Goal: Task Accomplishment & Management: Manage account settings

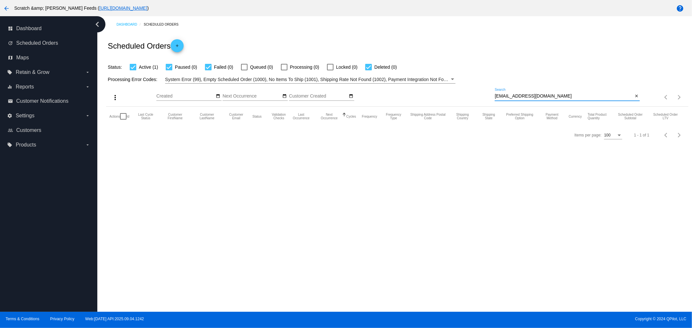
drag, startPoint x: 566, startPoint y: 96, endPoint x: 389, endPoint y: 95, distance: 176.7
click at [389, 95] on div "more_vert Sep Jan Feb Mar [DATE]" at bounding box center [397, 95] width 582 height 23
paste input "[EMAIL_ADDRESS]"
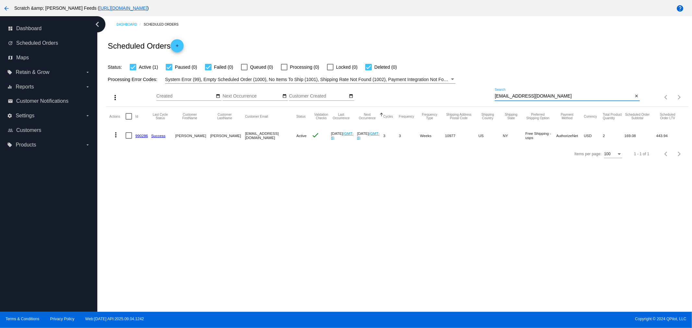
type input "[EMAIL_ADDRESS][DOMAIN_NAME]"
click at [140, 137] on link "990286" at bounding box center [141, 136] width 13 height 4
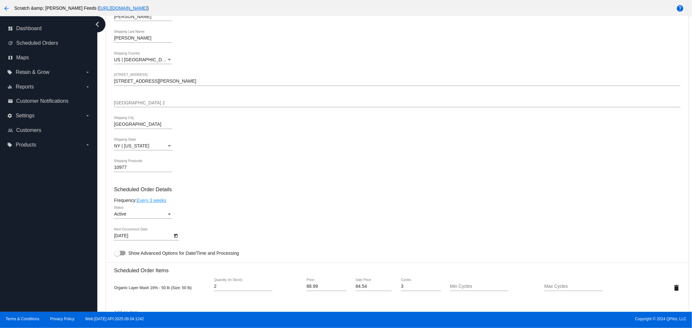
scroll to position [288, 0]
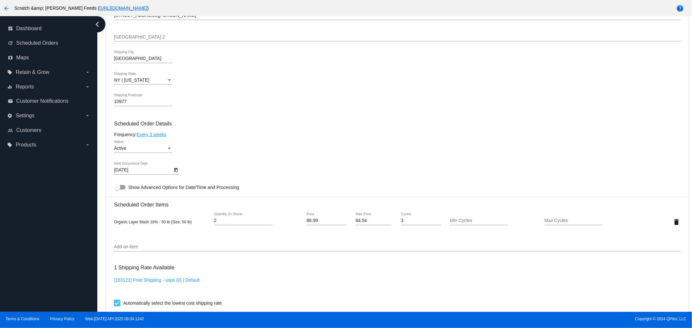
click at [158, 134] on link "Every 3 weeks" at bounding box center [152, 134] width 30 height 5
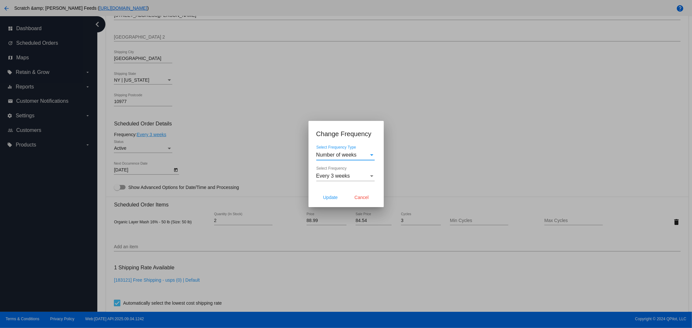
click at [345, 176] on span "Every 3 weeks" at bounding box center [333, 176] width 34 height 6
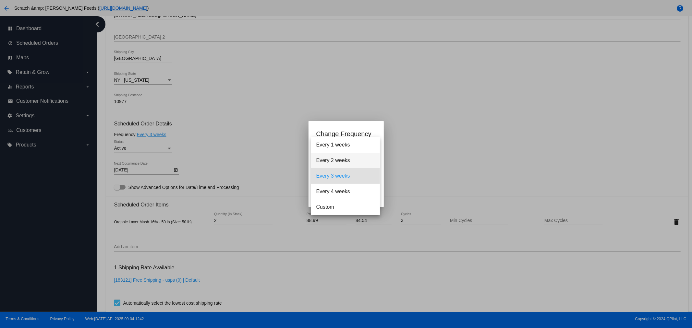
click at [323, 160] on span "Every 2 weeks" at bounding box center [345, 161] width 58 height 16
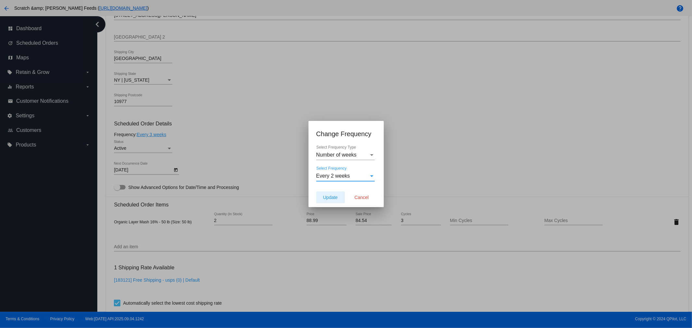
click at [328, 197] on span "Update" at bounding box center [330, 197] width 15 height 5
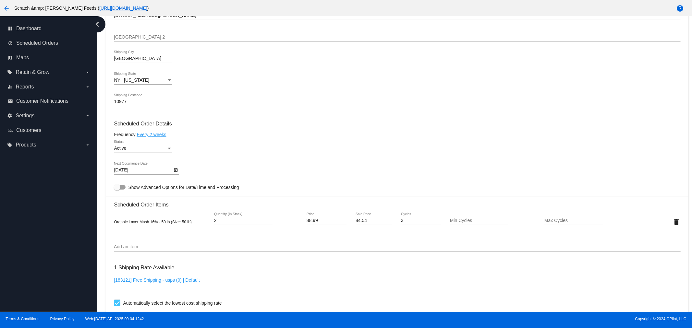
type input "[DATE]"
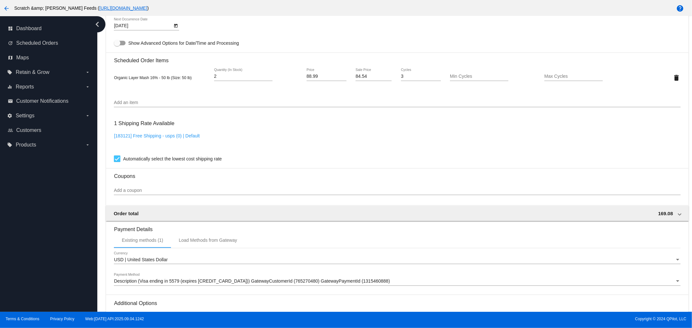
scroll to position [503, 0]
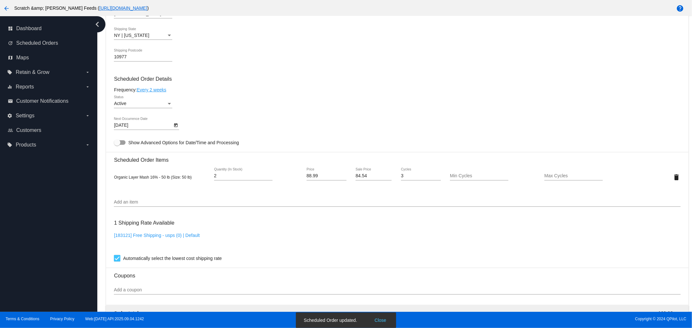
scroll to position [359, 0]
